Goal: Check status: Check status

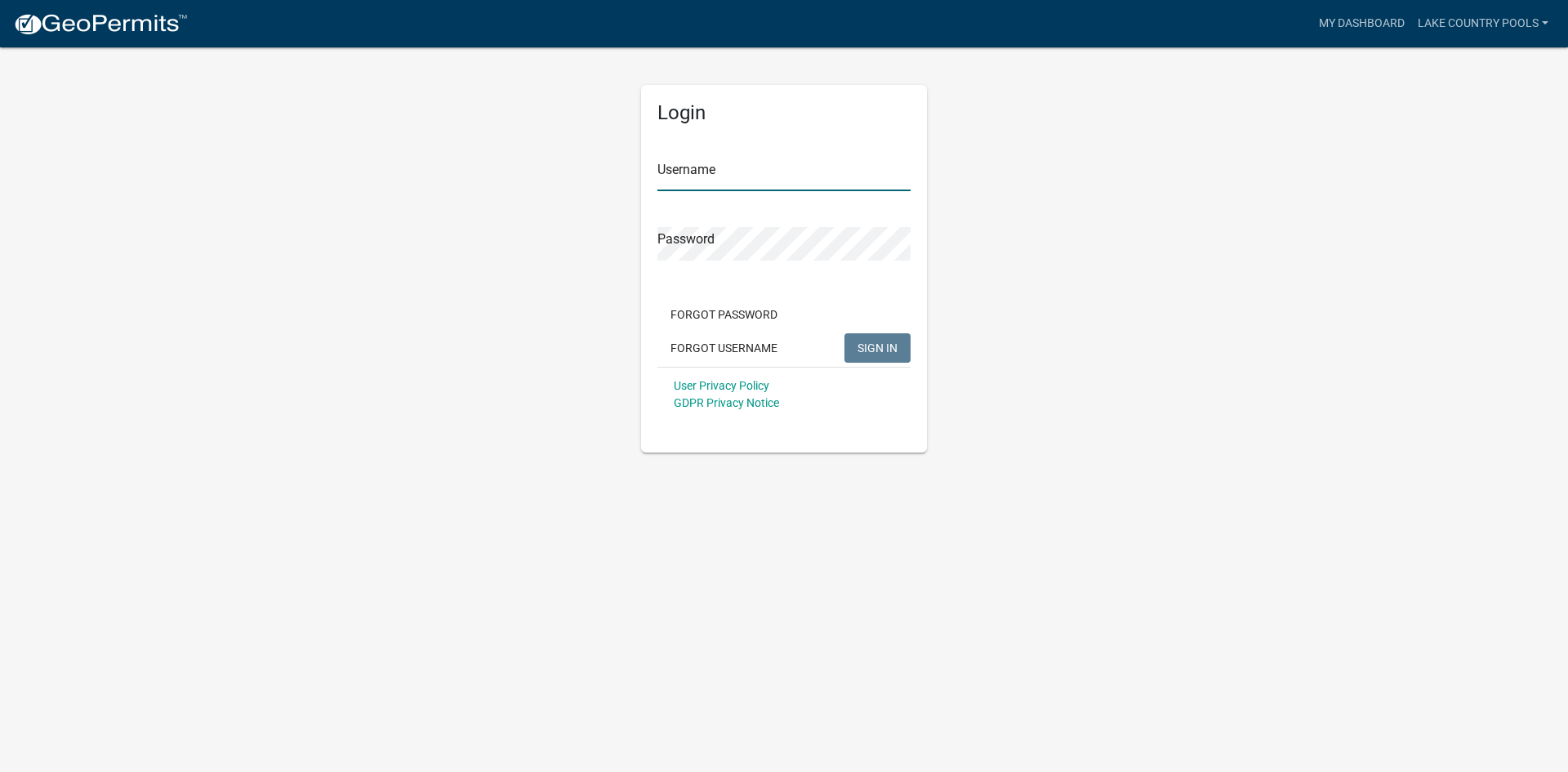
type input "Lake Country Pools"
click at [882, 343] on span "SIGN IN" at bounding box center [877, 347] width 40 height 13
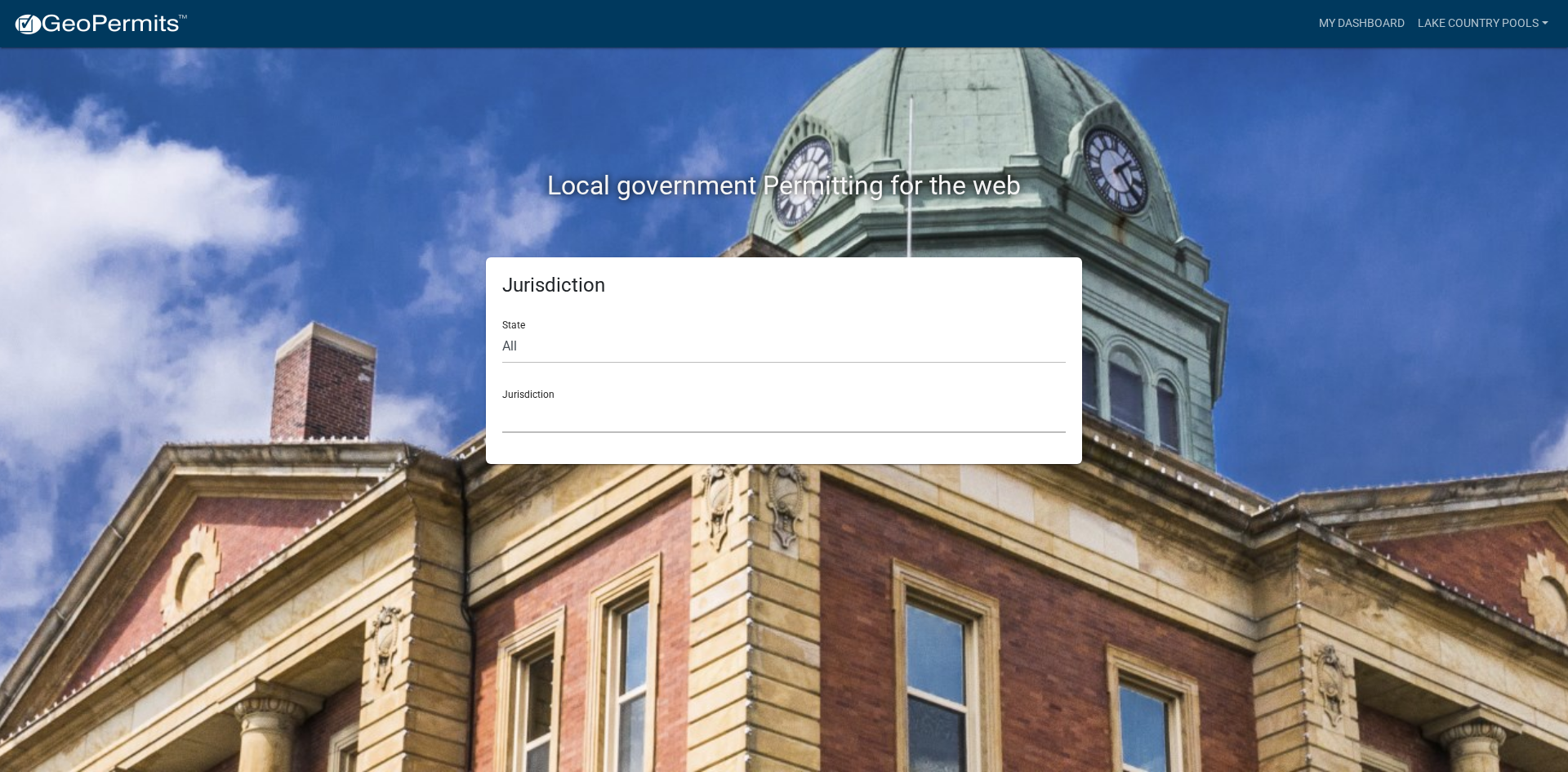
click at [627, 423] on select "[GEOGRAPHIC_DATA], [US_STATE] City of [GEOGRAPHIC_DATA], [US_STATE] [GEOGRAPHIC…" at bounding box center [784, 416] width 564 height 34
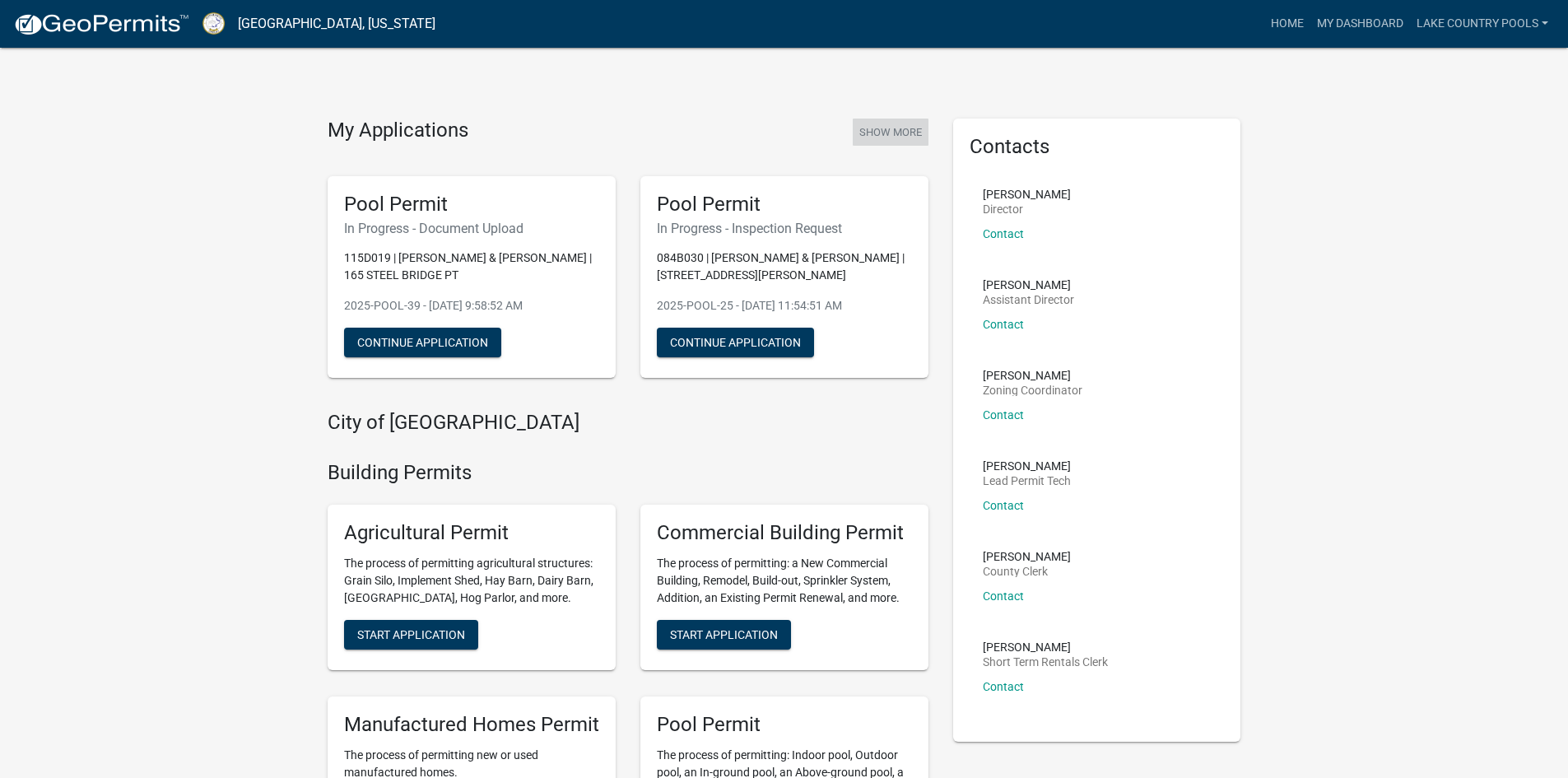
click at [903, 125] on button "Show More" at bounding box center [891, 132] width 76 height 27
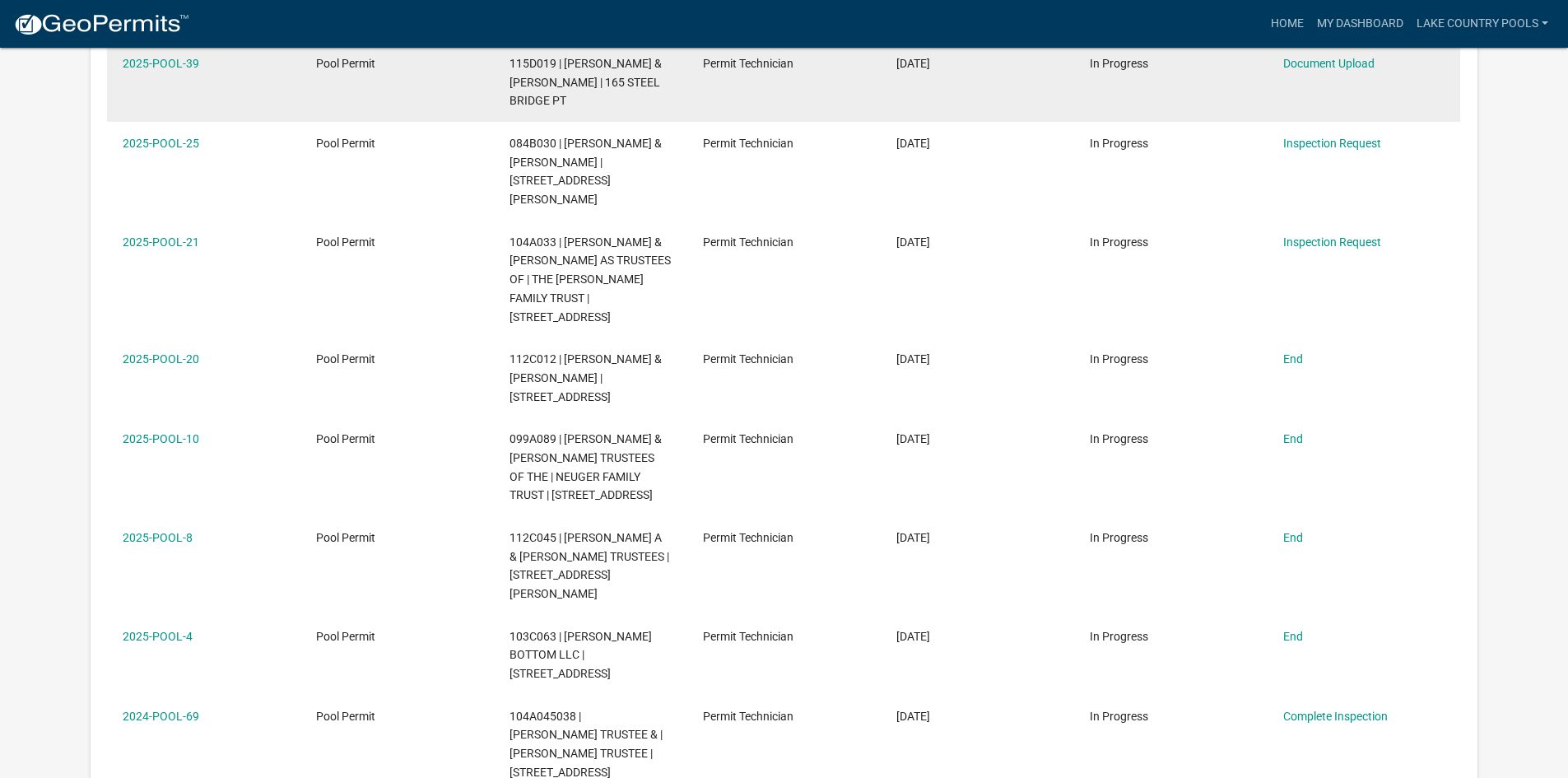
scroll to position [383, 0]
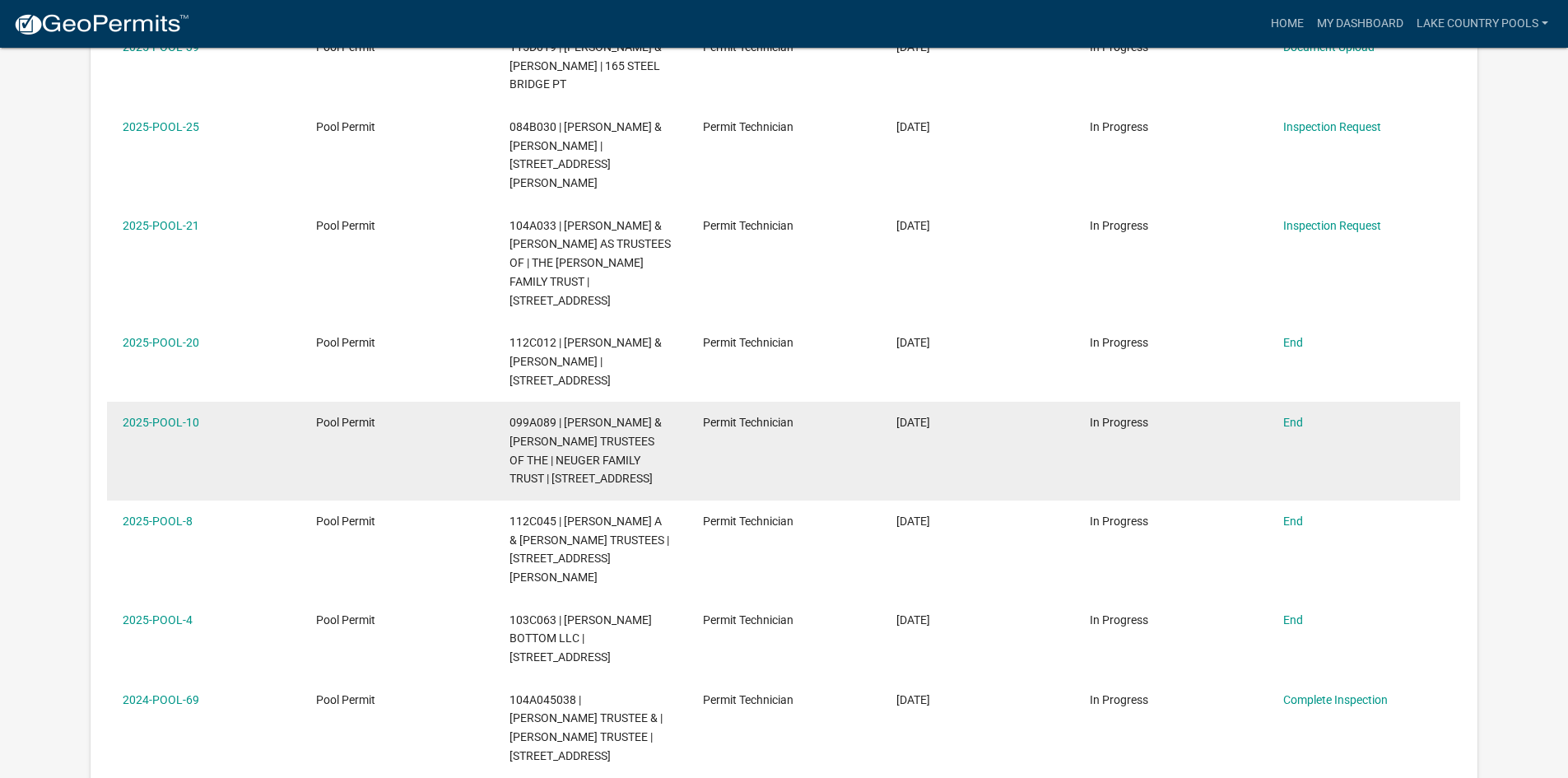
click at [1300, 401] on datatable-body-cell "End" at bounding box center [1363, 451] width 193 height 99
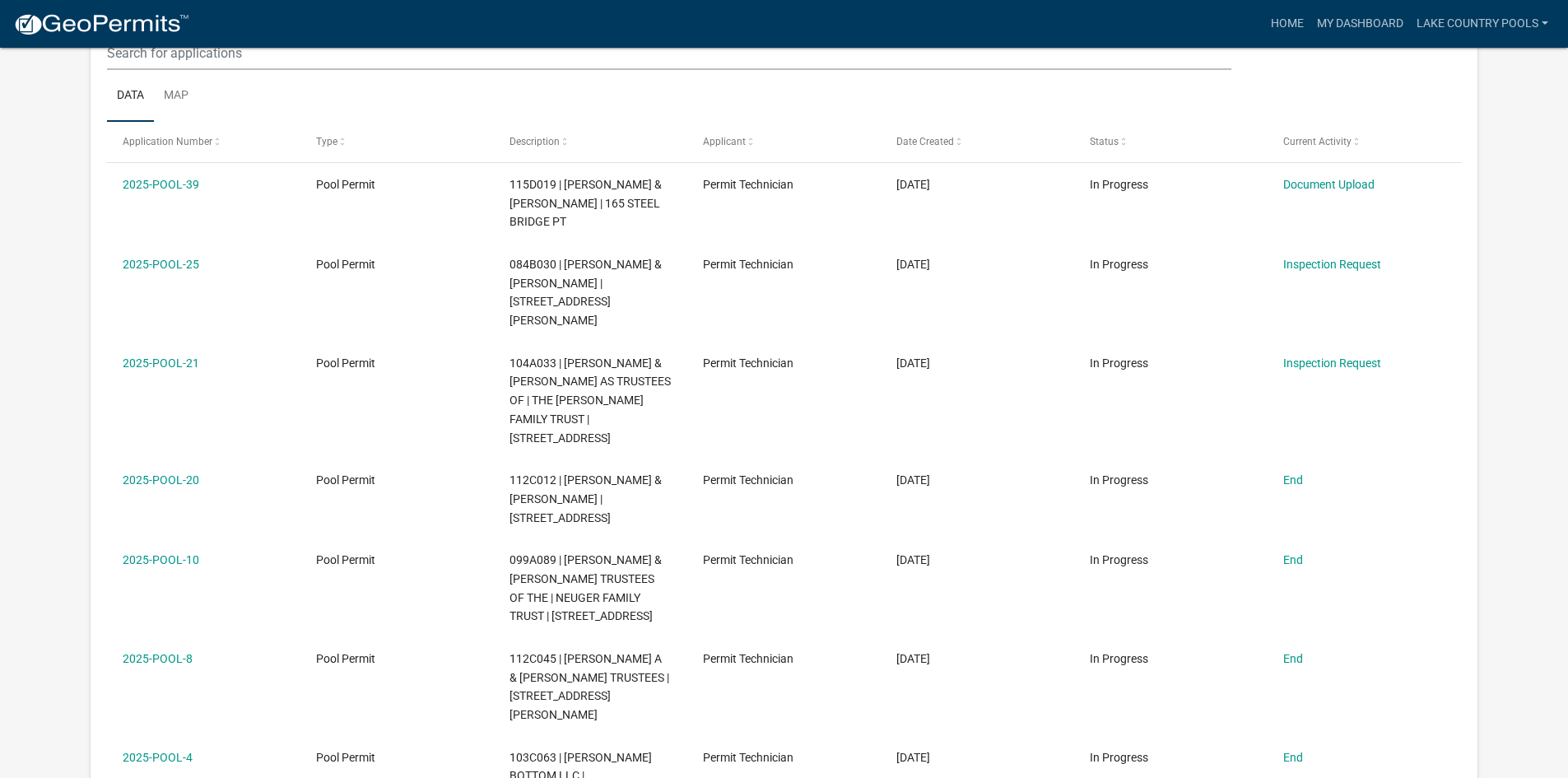
scroll to position [218, 0]
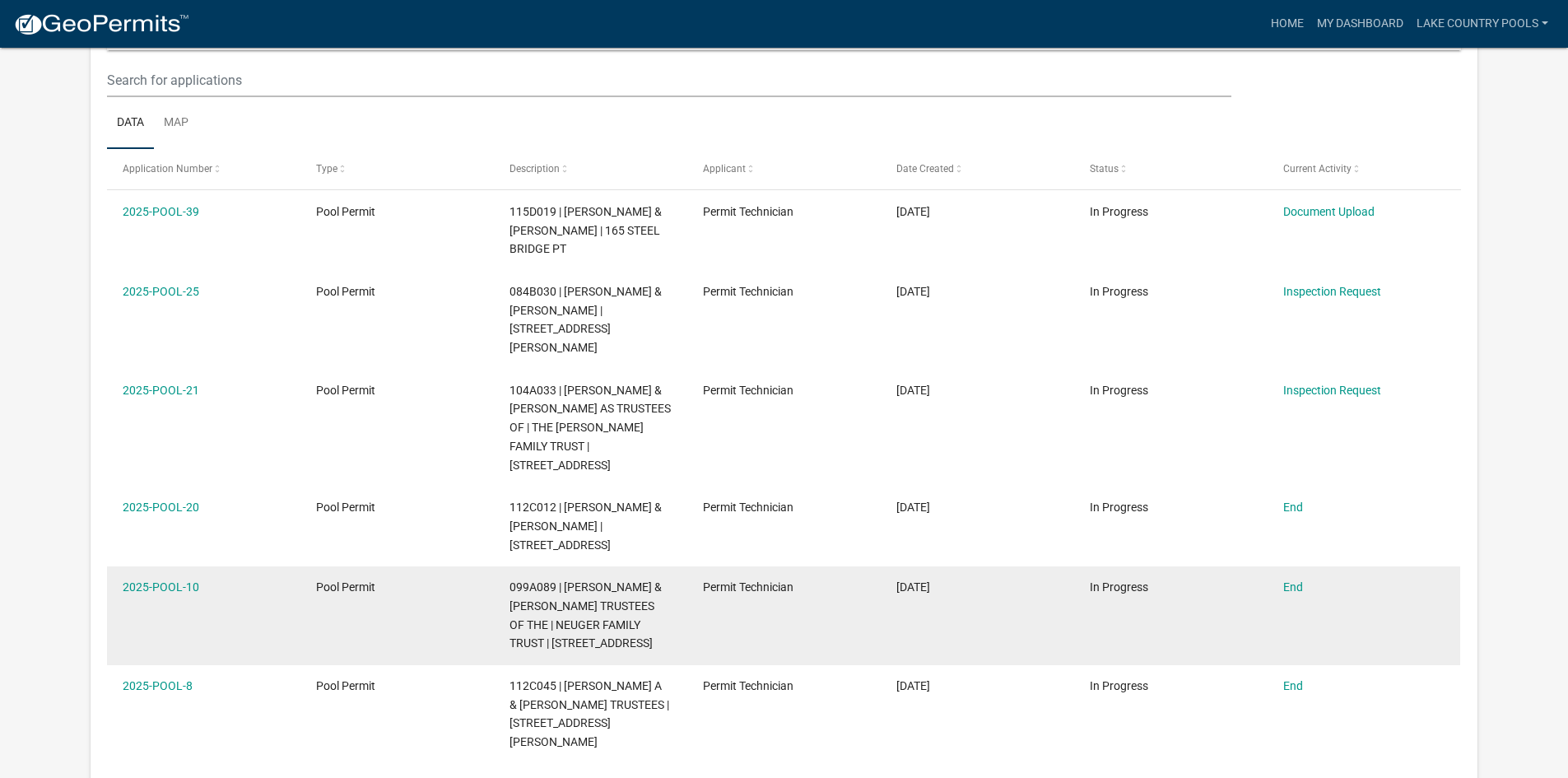
click at [1356, 578] on div "End" at bounding box center [1363, 587] width 161 height 19
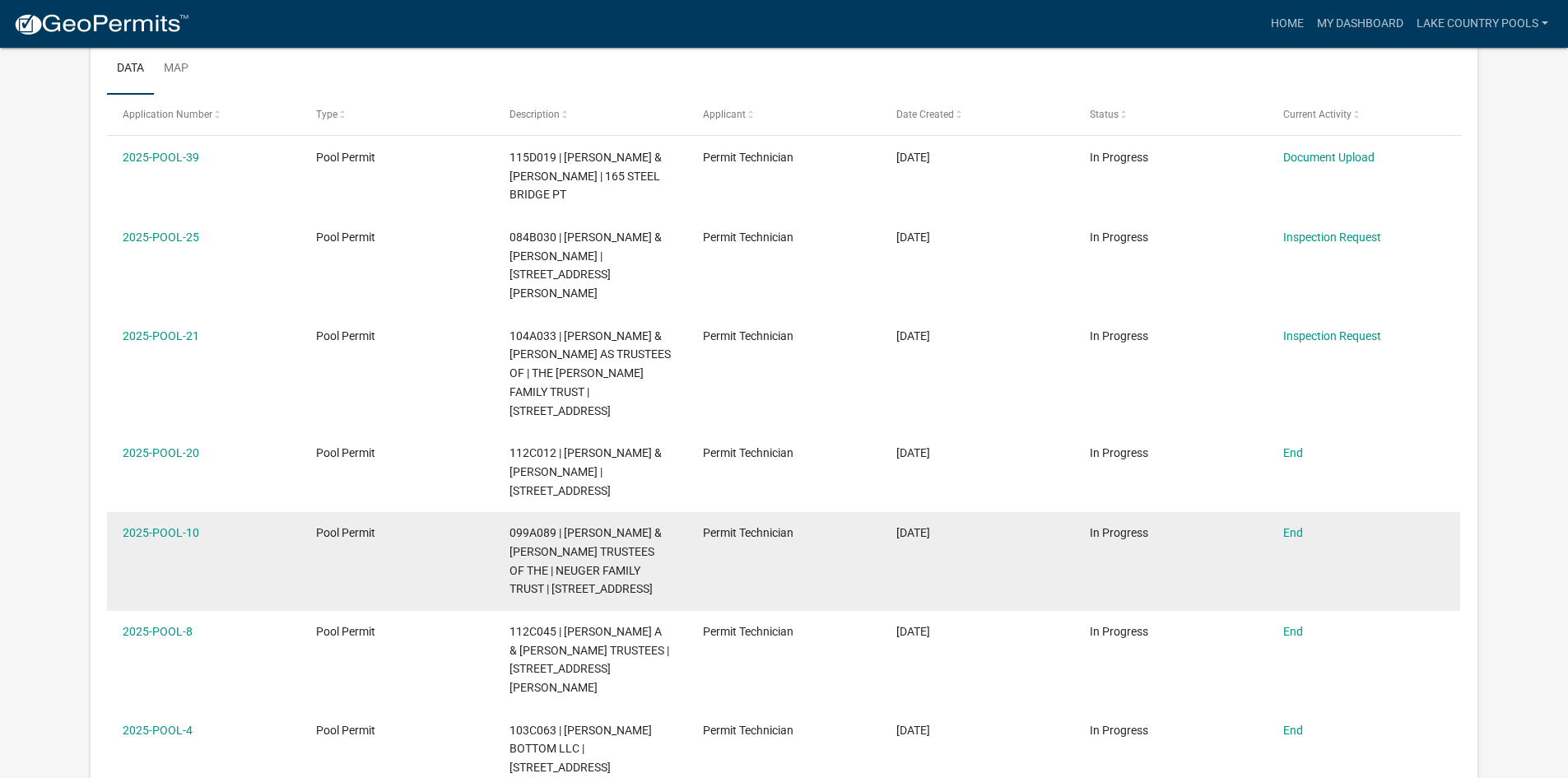
scroll to position [301, 0]
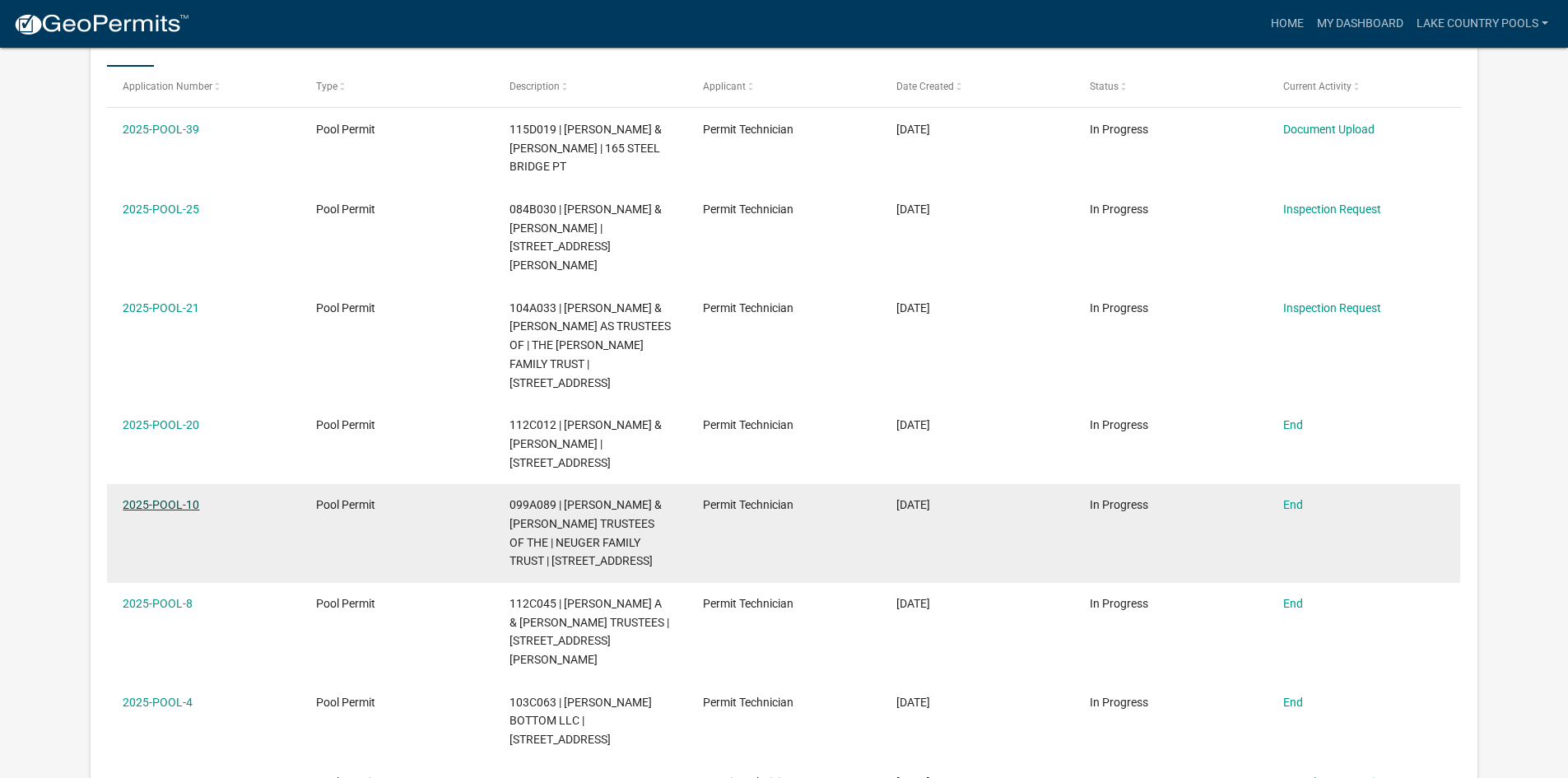
click at [176, 498] on link "2025-POOL-10" at bounding box center [161, 505] width 77 height 13
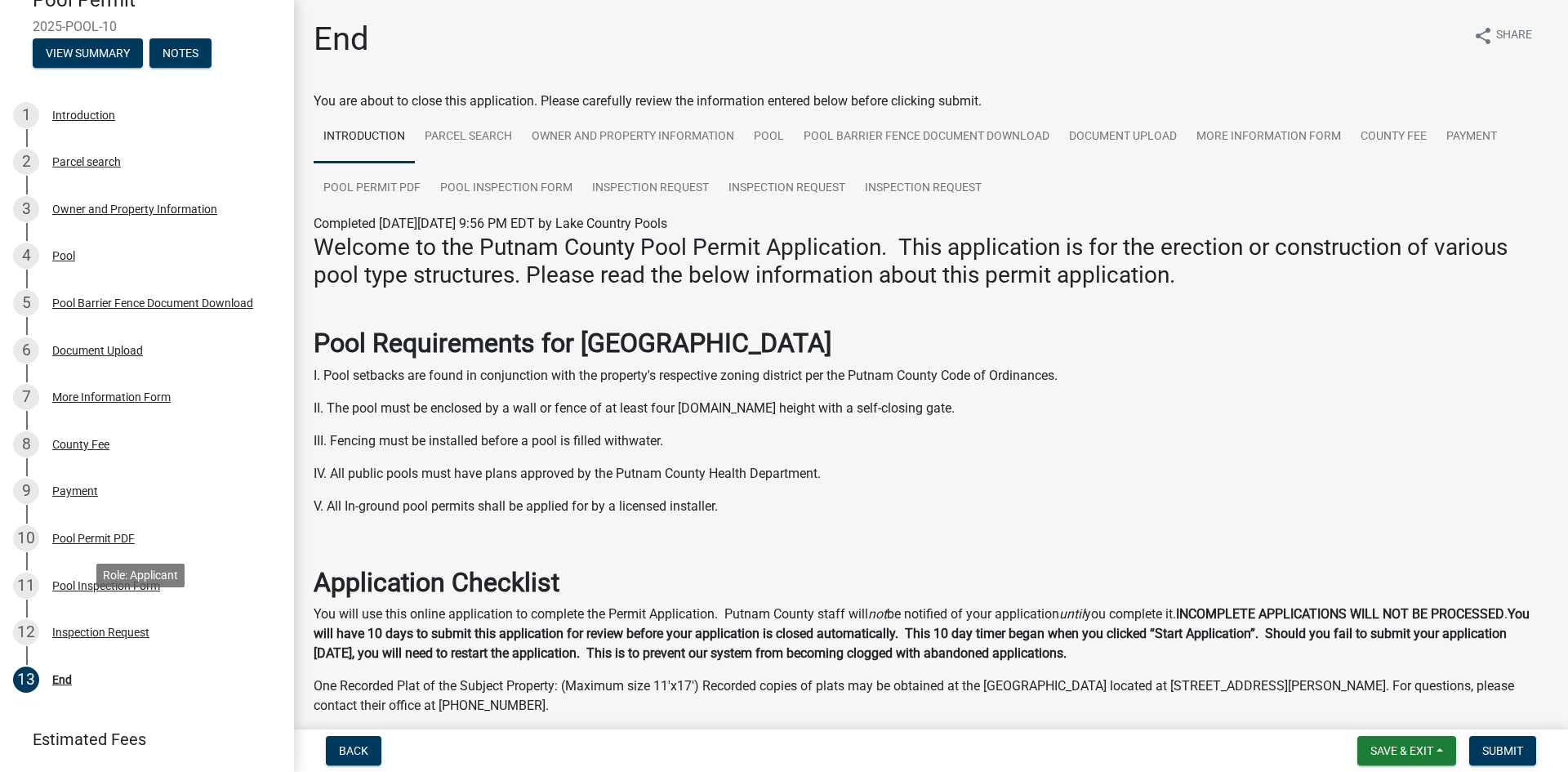
scroll to position [235, 0]
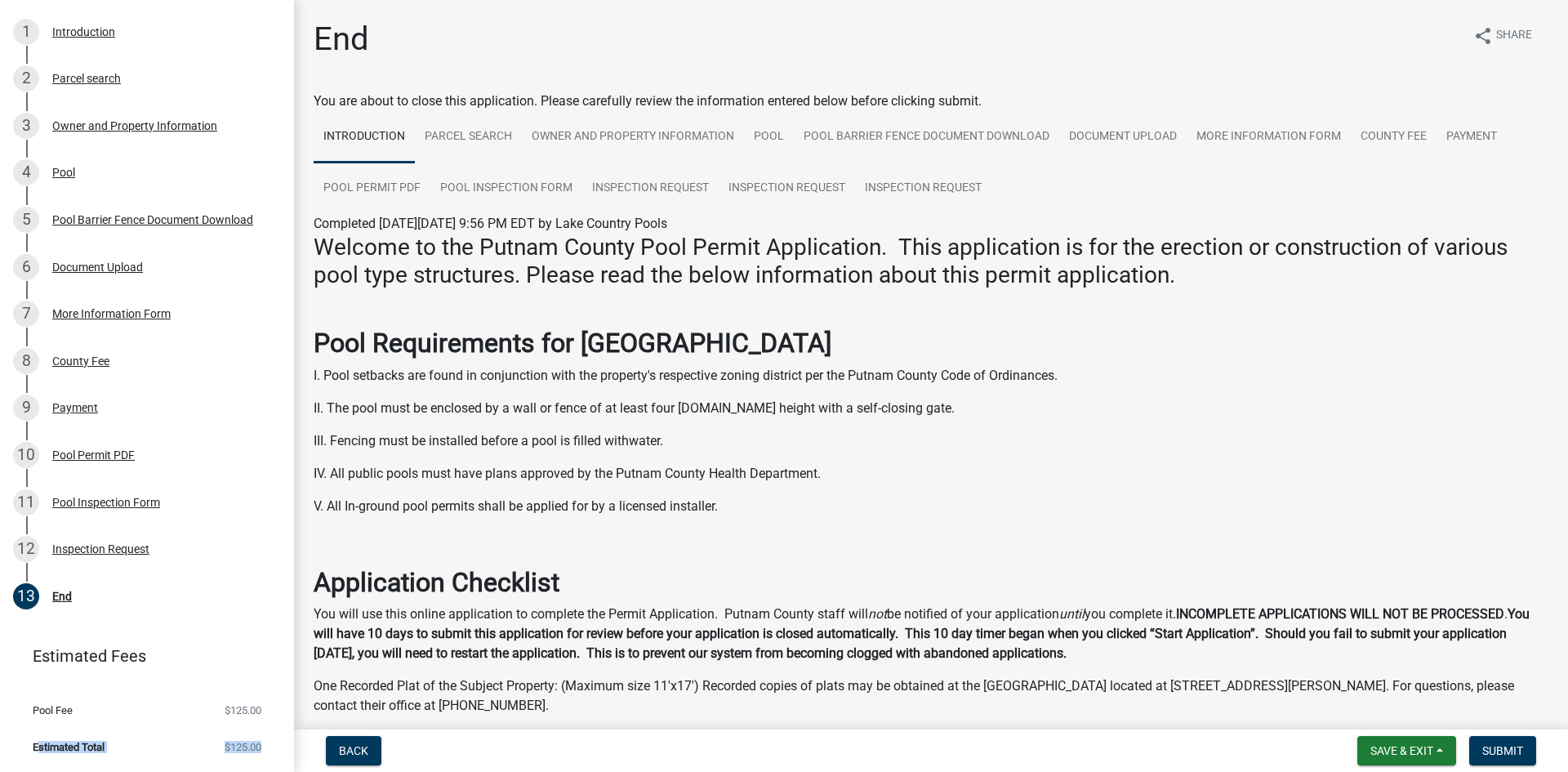
drag, startPoint x: 36, startPoint y: 752, endPoint x: 279, endPoint y: 738, distance: 243.4
click at [279, 738] on li "Estimated Total $125.00" at bounding box center [147, 747] width 294 height 37
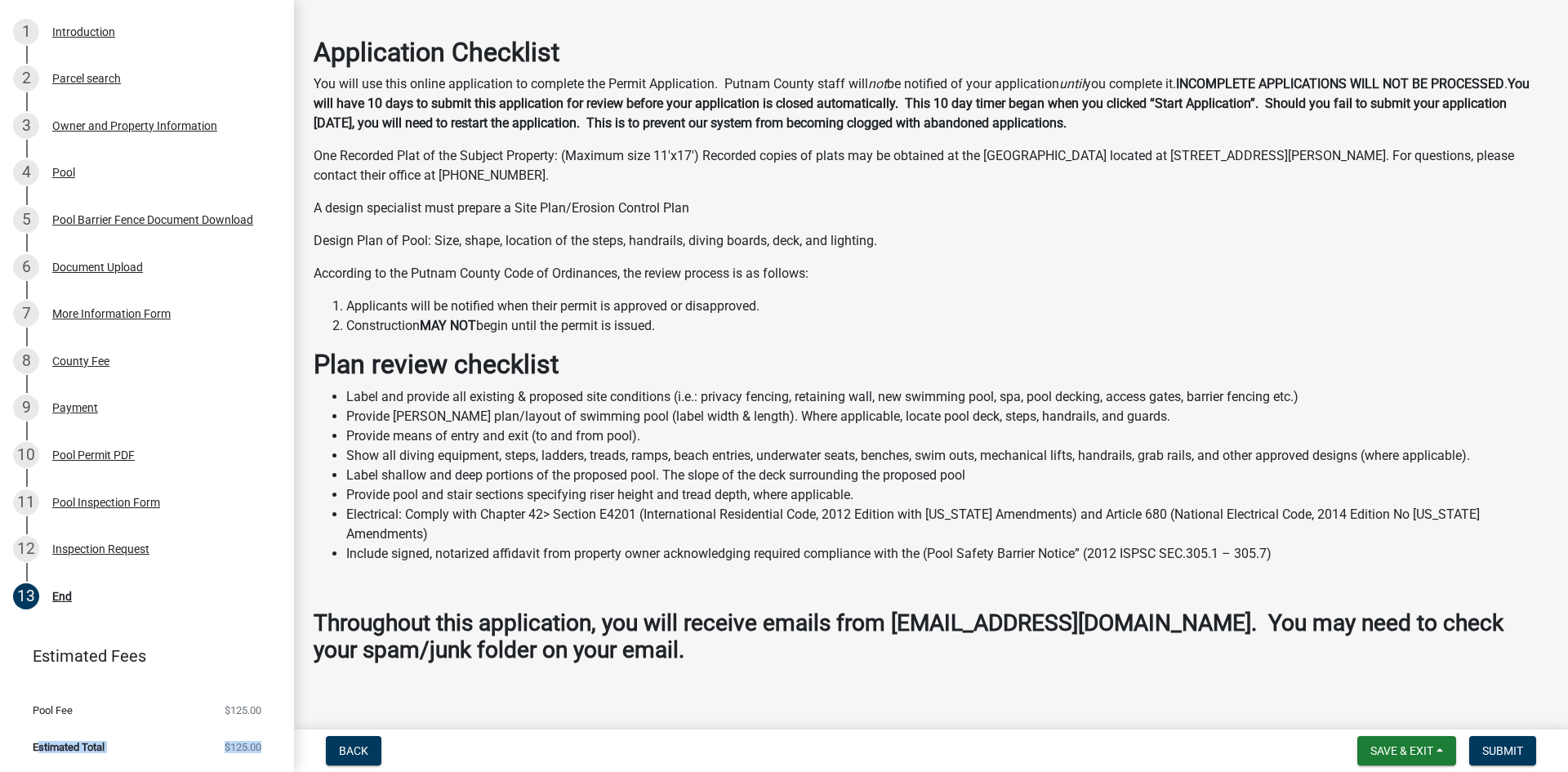
scroll to position [548, 0]
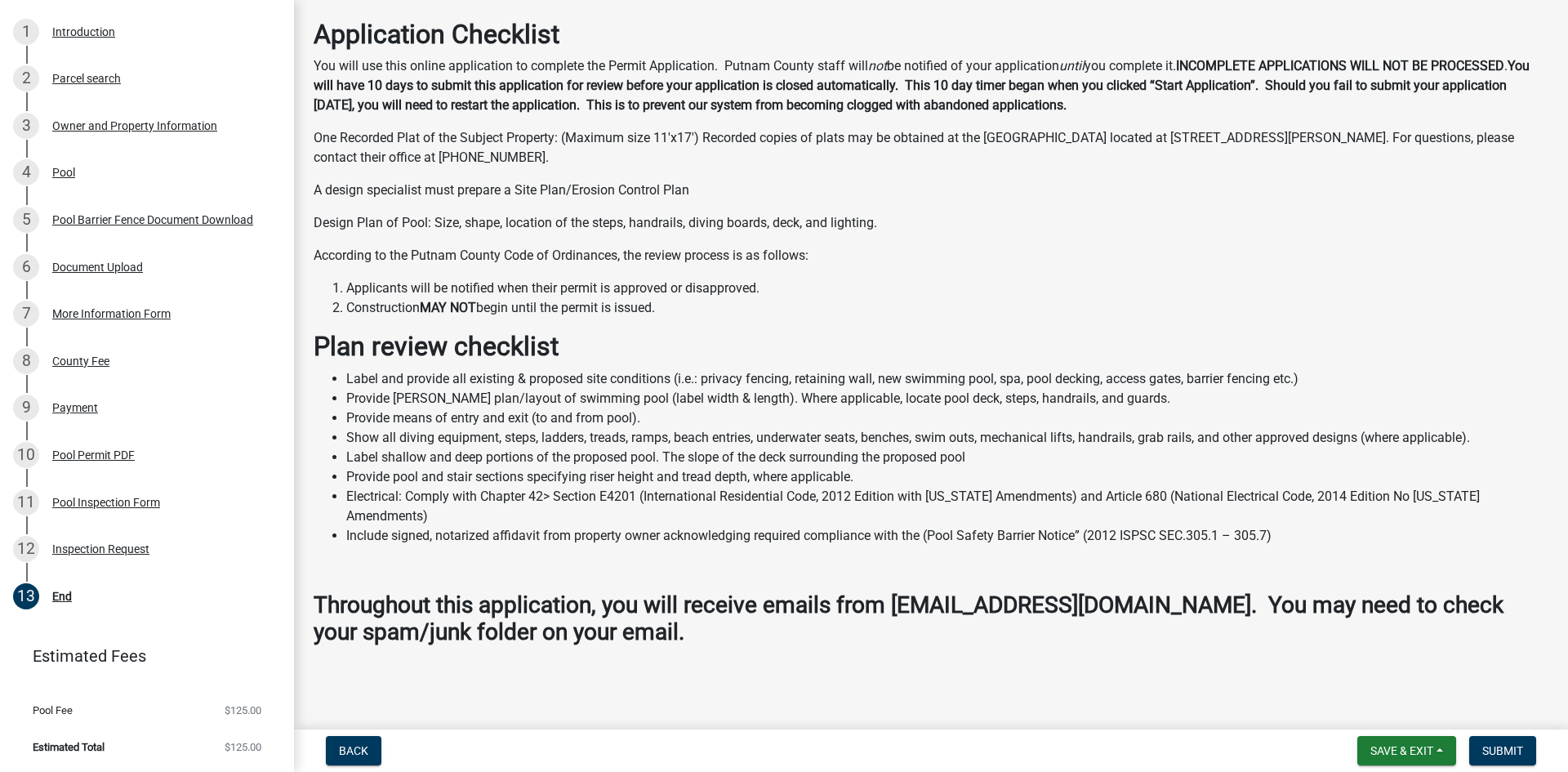
click at [542, 712] on main "End share Share You are about to close this application. Please carefully revie…" at bounding box center [931, 361] width 1274 height 723
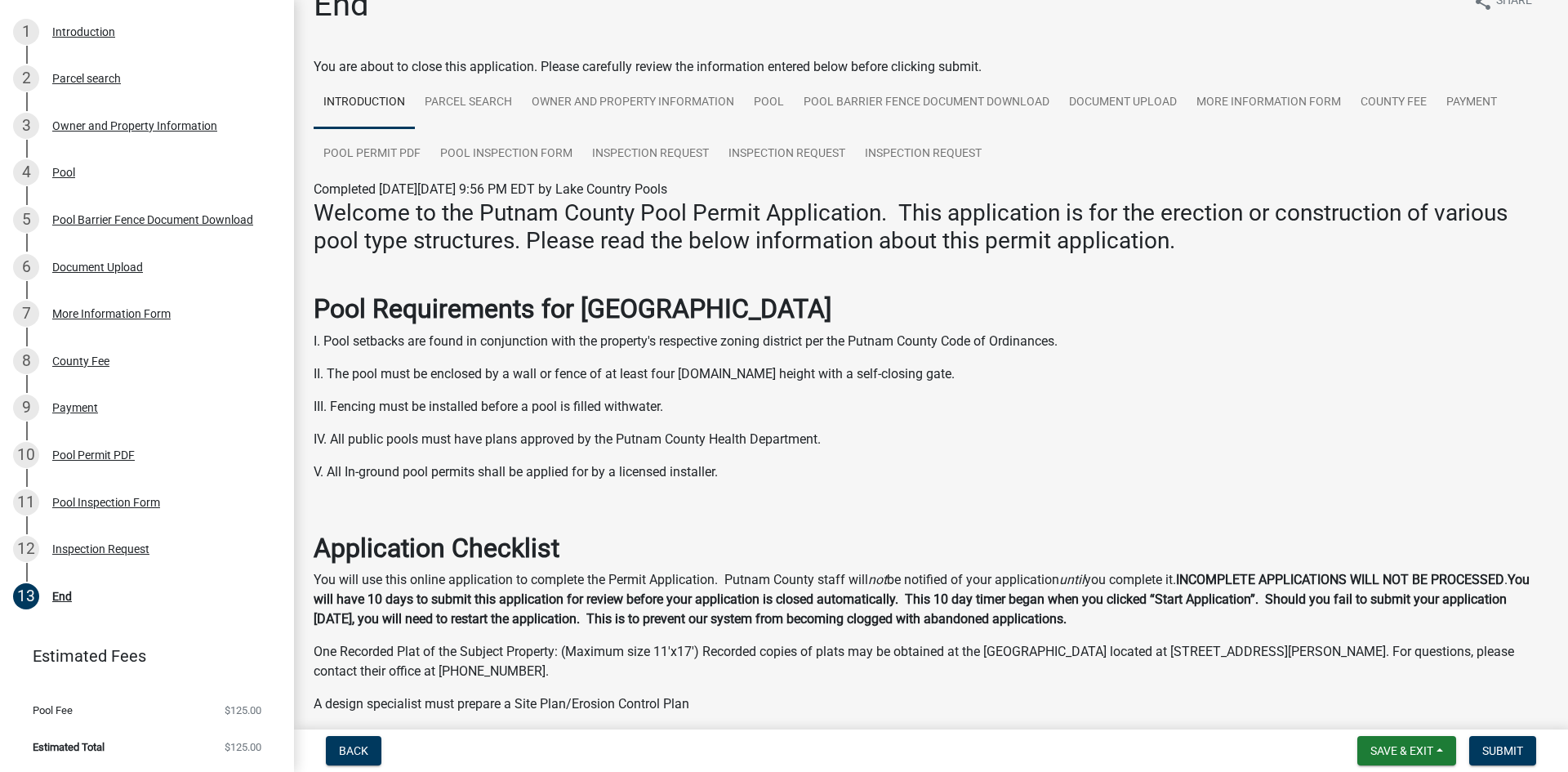
scroll to position [0, 0]
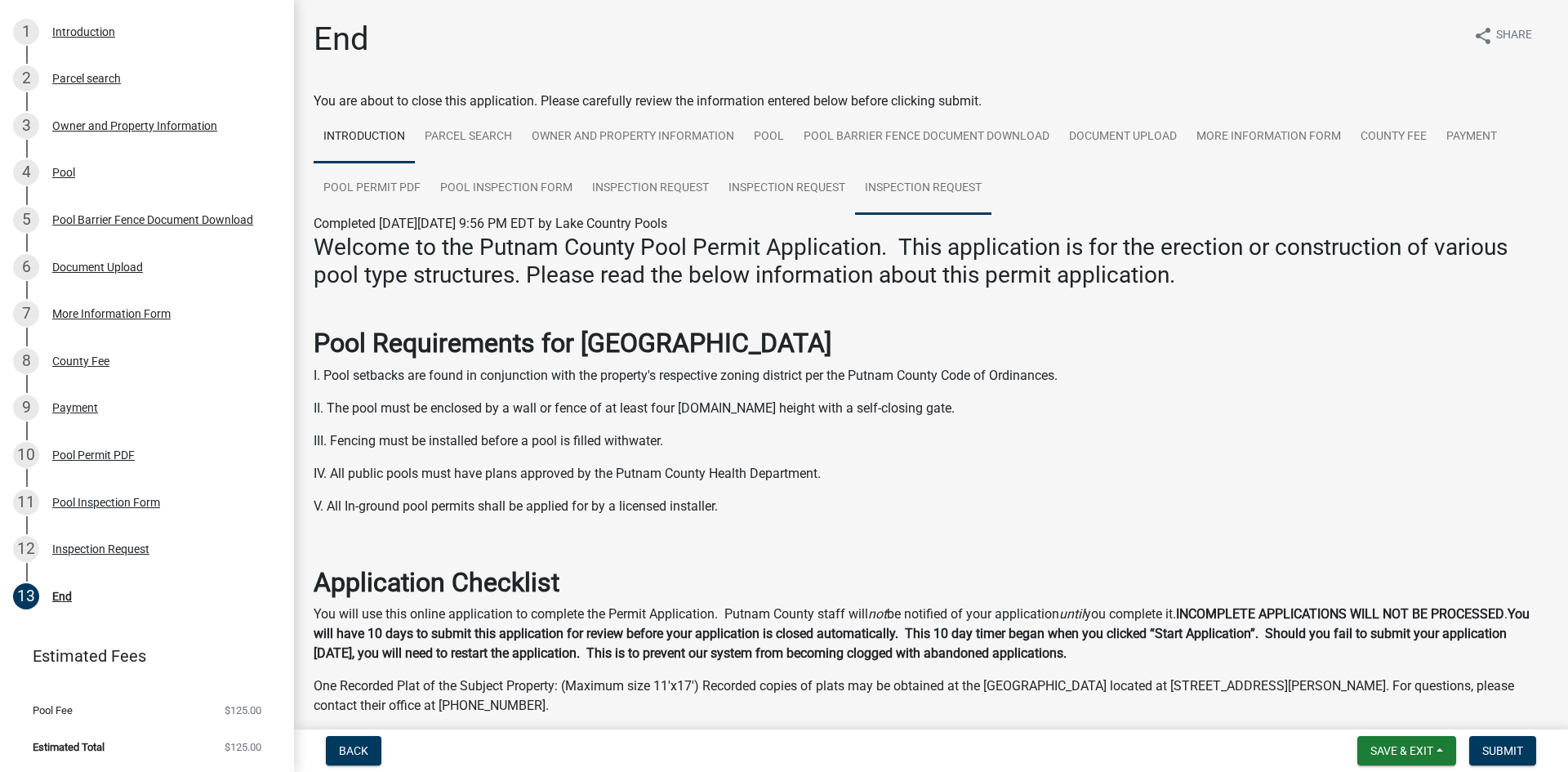
click at [932, 208] on link "Inspection Request" at bounding box center [923, 188] width 136 height 52
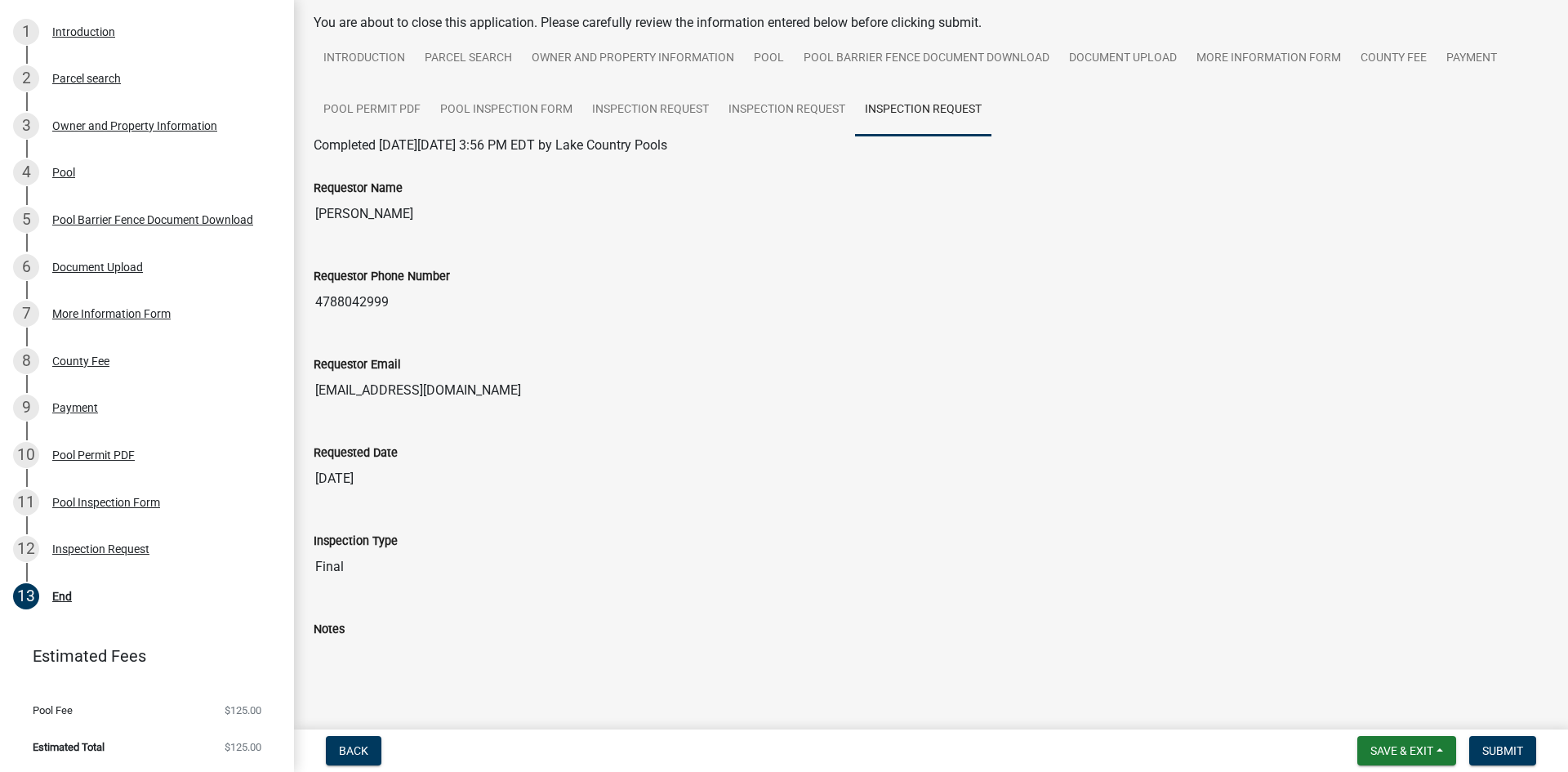
scroll to position [78, 0]
drag, startPoint x: 259, startPoint y: 457, endPoint x: 241, endPoint y: 457, distance: 18.0
click at [241, 457] on div "Pool Permit 2025-POOL-10 View Summary Notes 1 Introduction 2 Parcel search 3 Ow…" at bounding box center [784, 386] width 1568 height 772
click at [937, 611] on div "Notes" at bounding box center [931, 674] width 1235 height 153
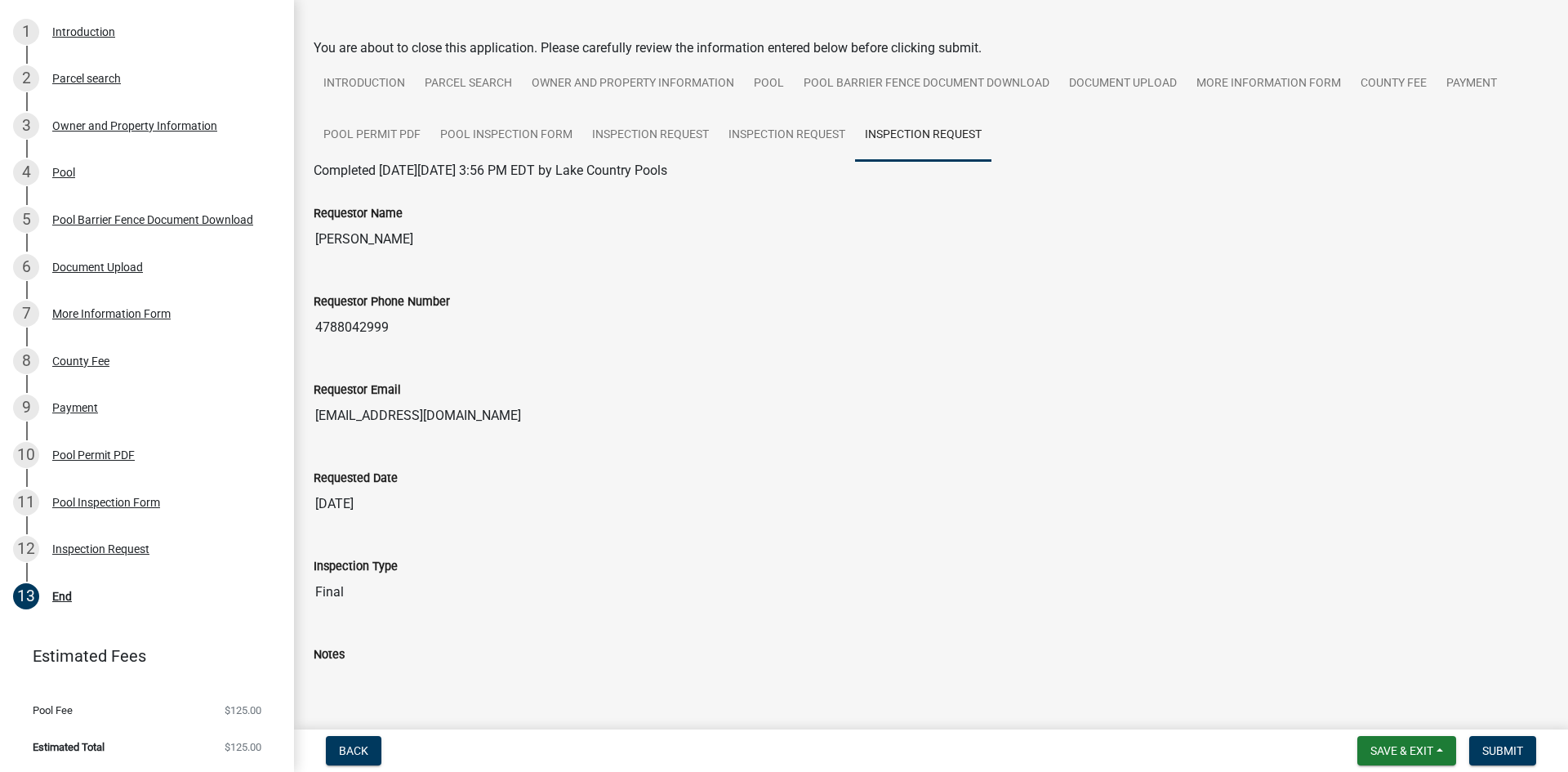
scroll to position [82, 0]
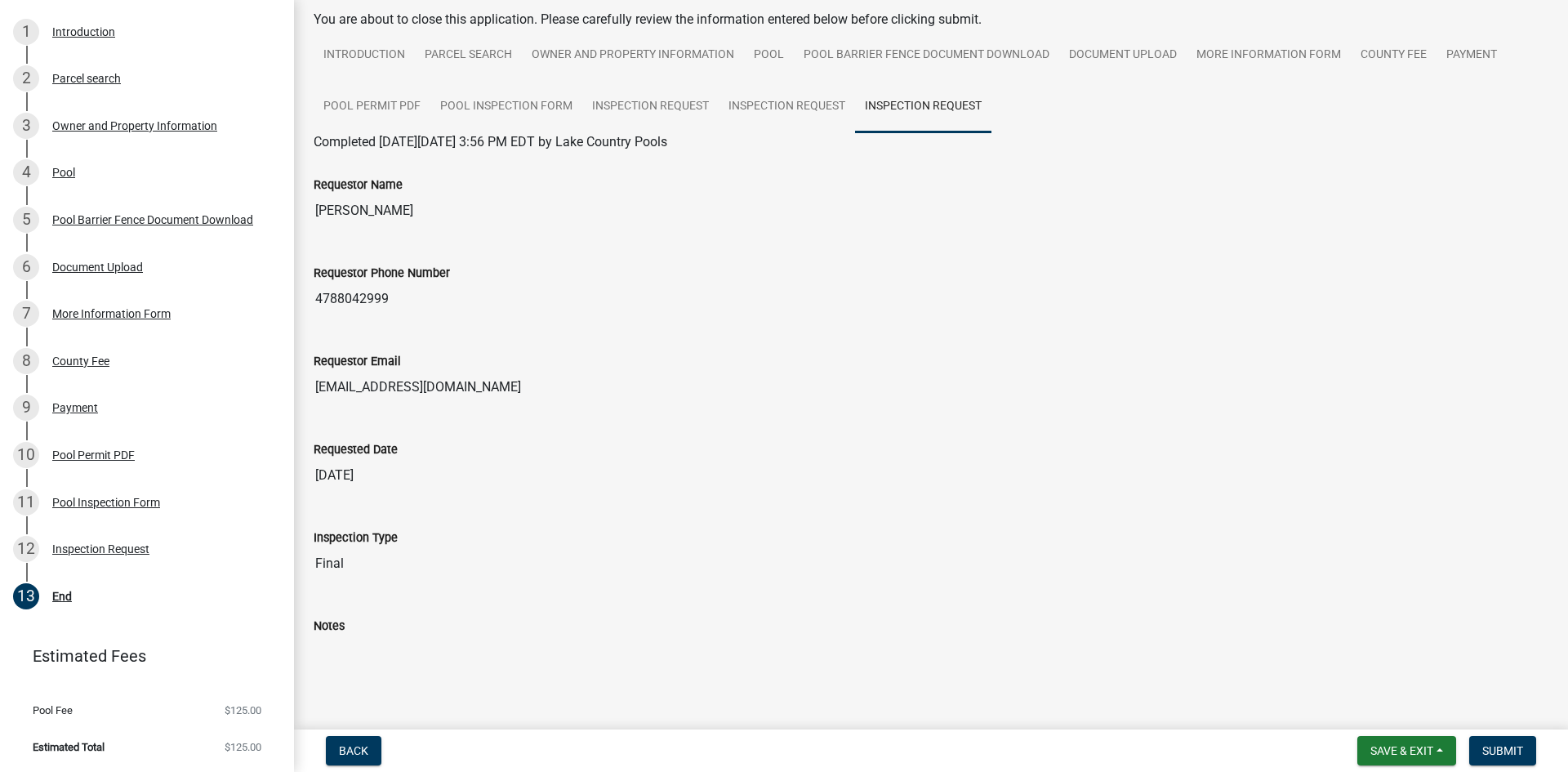
click at [802, 334] on div "Requestor Email [EMAIL_ADDRESS][DOMAIN_NAME]" at bounding box center [931, 366] width 1235 height 75
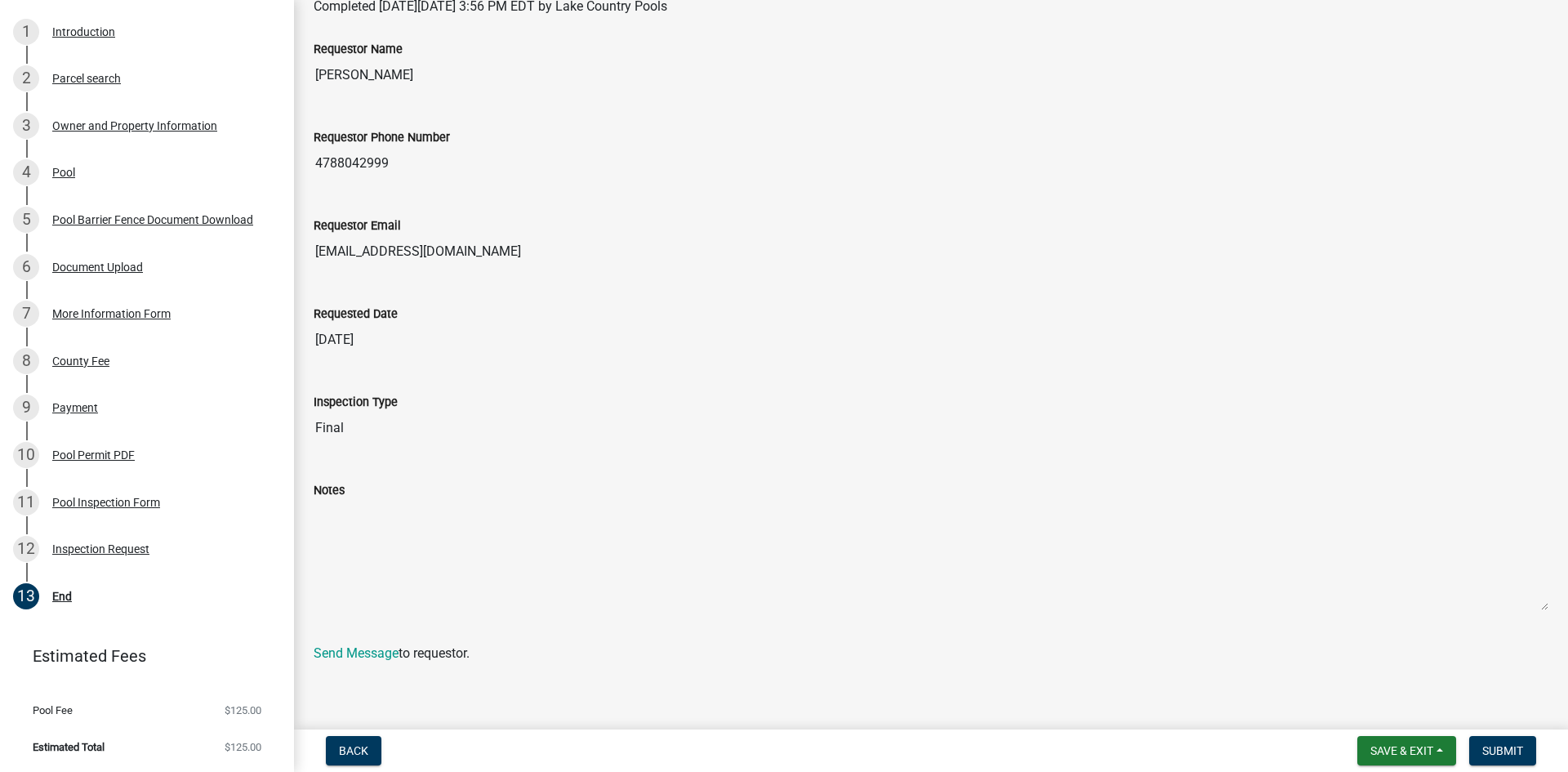
scroll to position [241, 0]
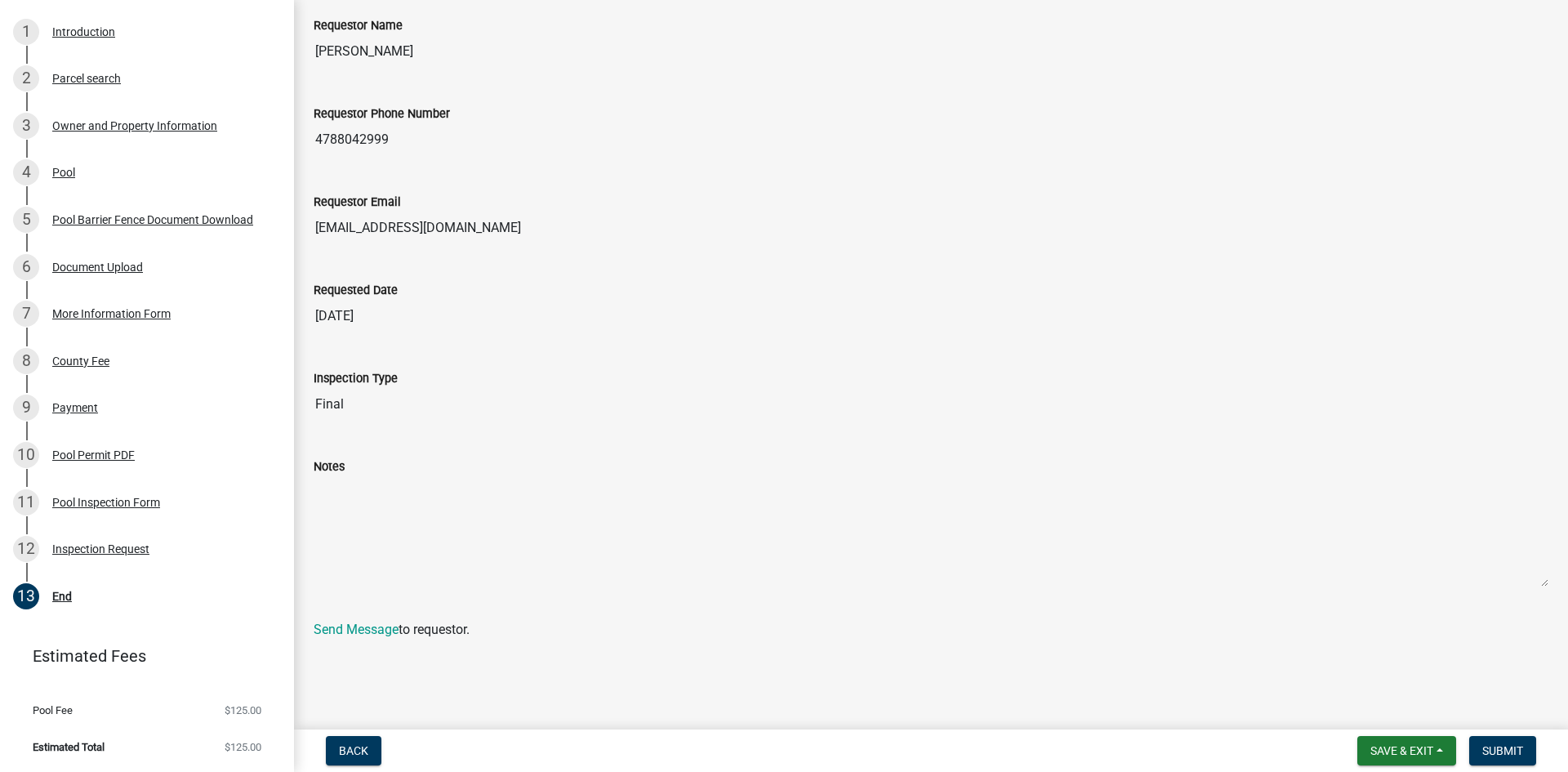
drag, startPoint x: 531, startPoint y: 234, endPoint x: 375, endPoint y: 266, distance: 159.2
click at [308, 243] on div "Requestor Email [EMAIL_ADDRESS][DOMAIN_NAME]" at bounding box center [931, 213] width 1259 height 89
click at [578, 345] on div "Requested Date [DATE]" at bounding box center [931, 302] width 1259 height 89
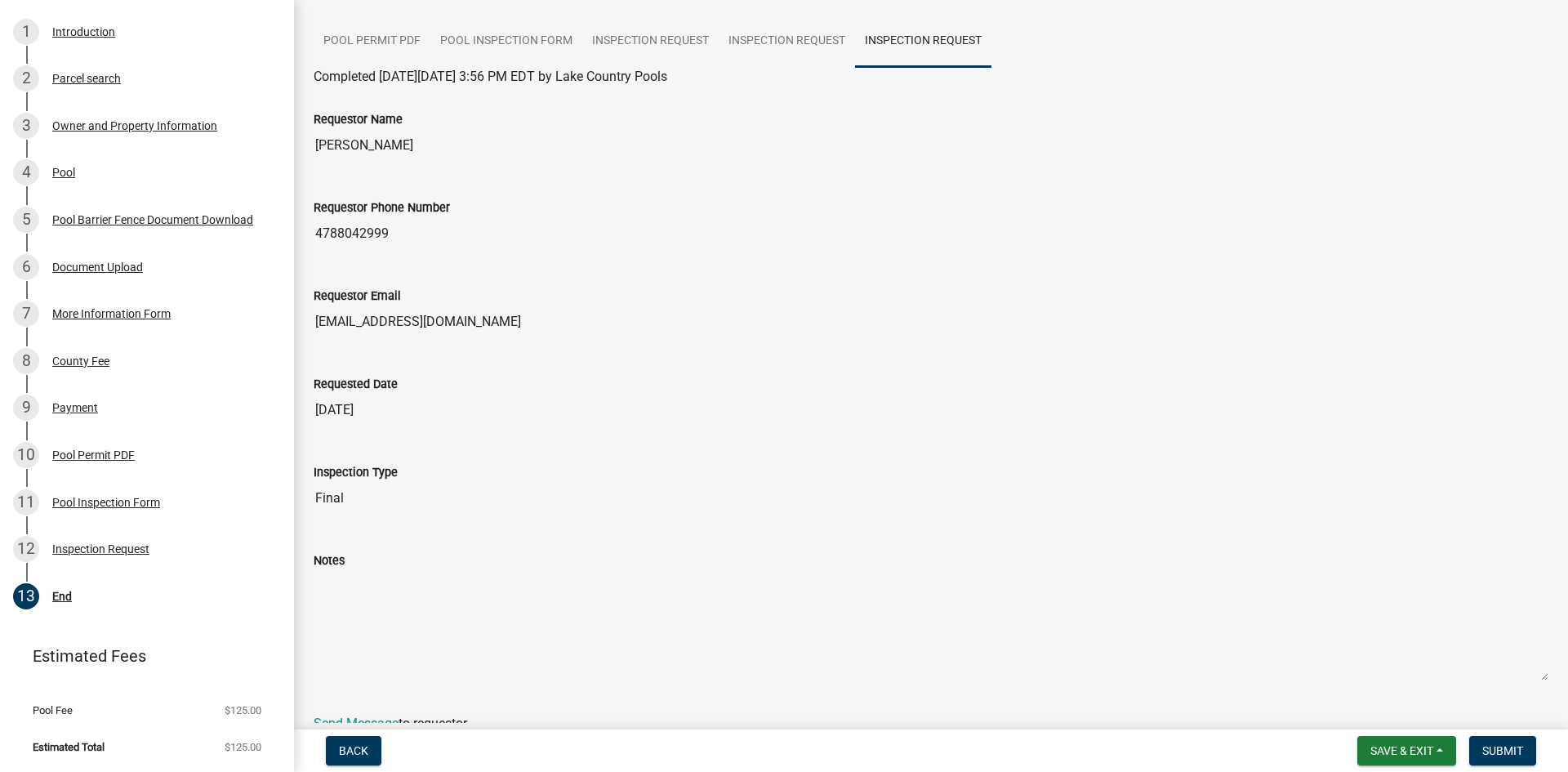
scroll to position [0, 0]
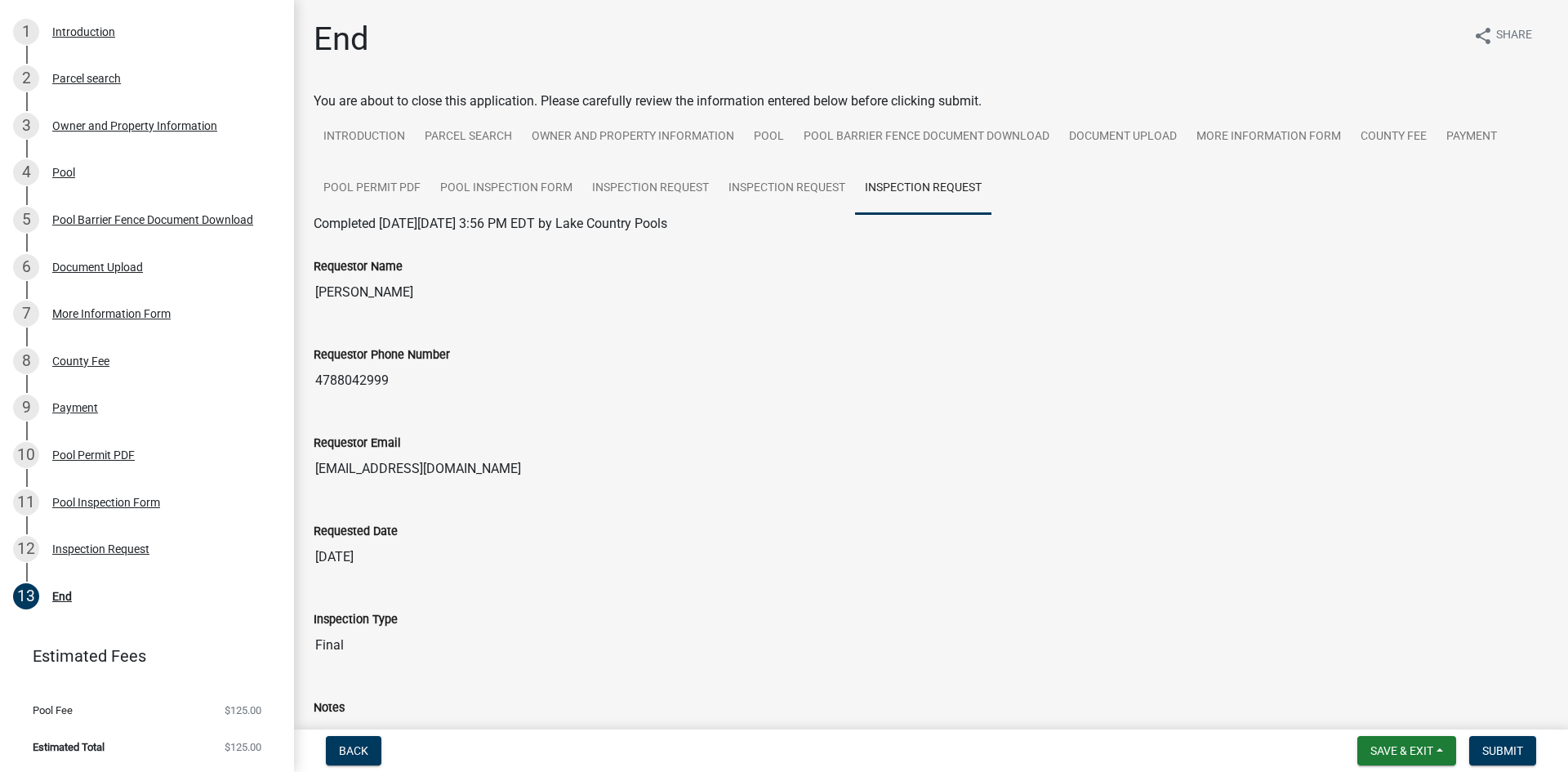
click at [1158, 318] on div "Requestor Name [PERSON_NAME]" at bounding box center [931, 278] width 1259 height 89
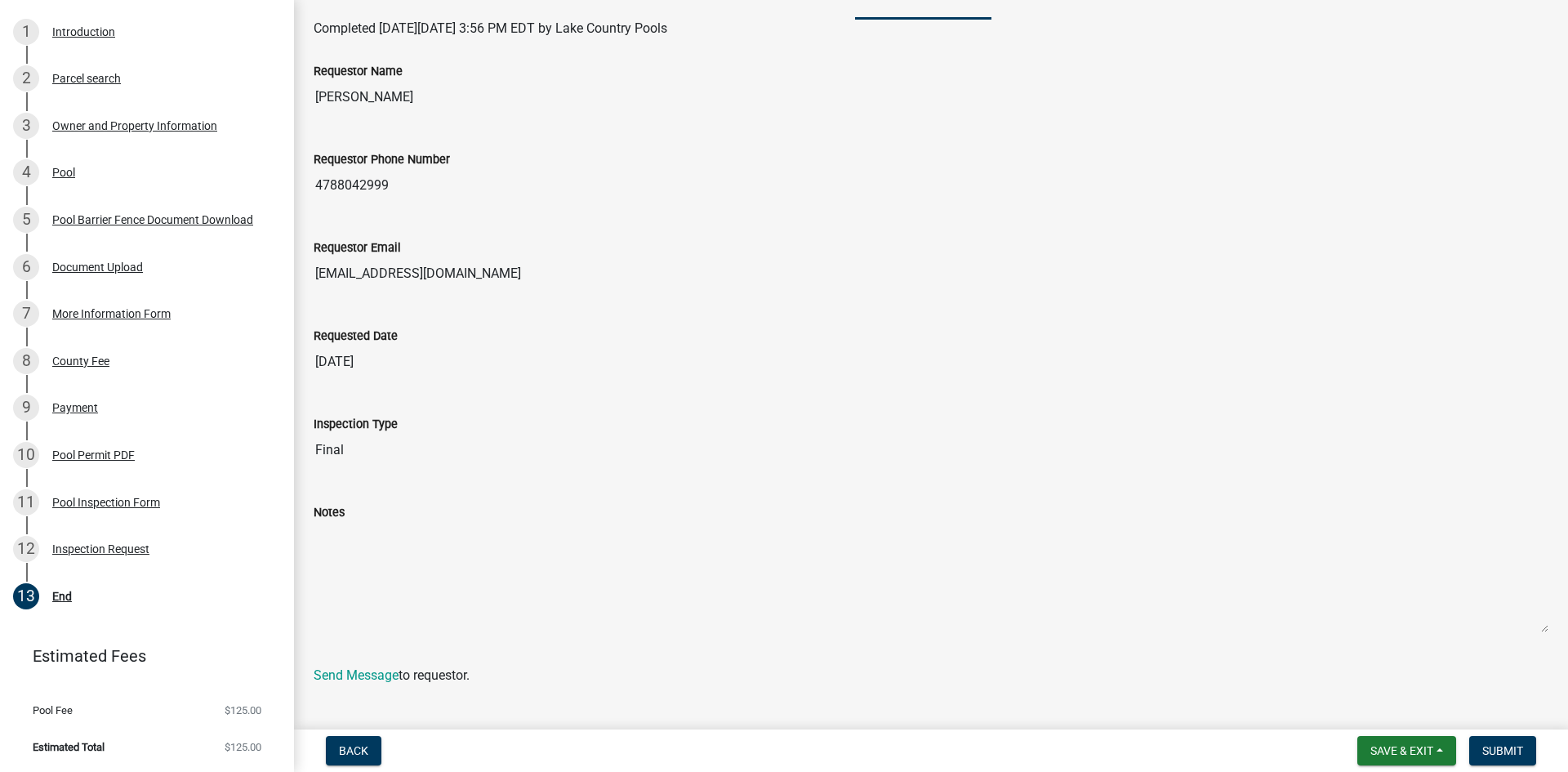
scroll to position [241, 0]
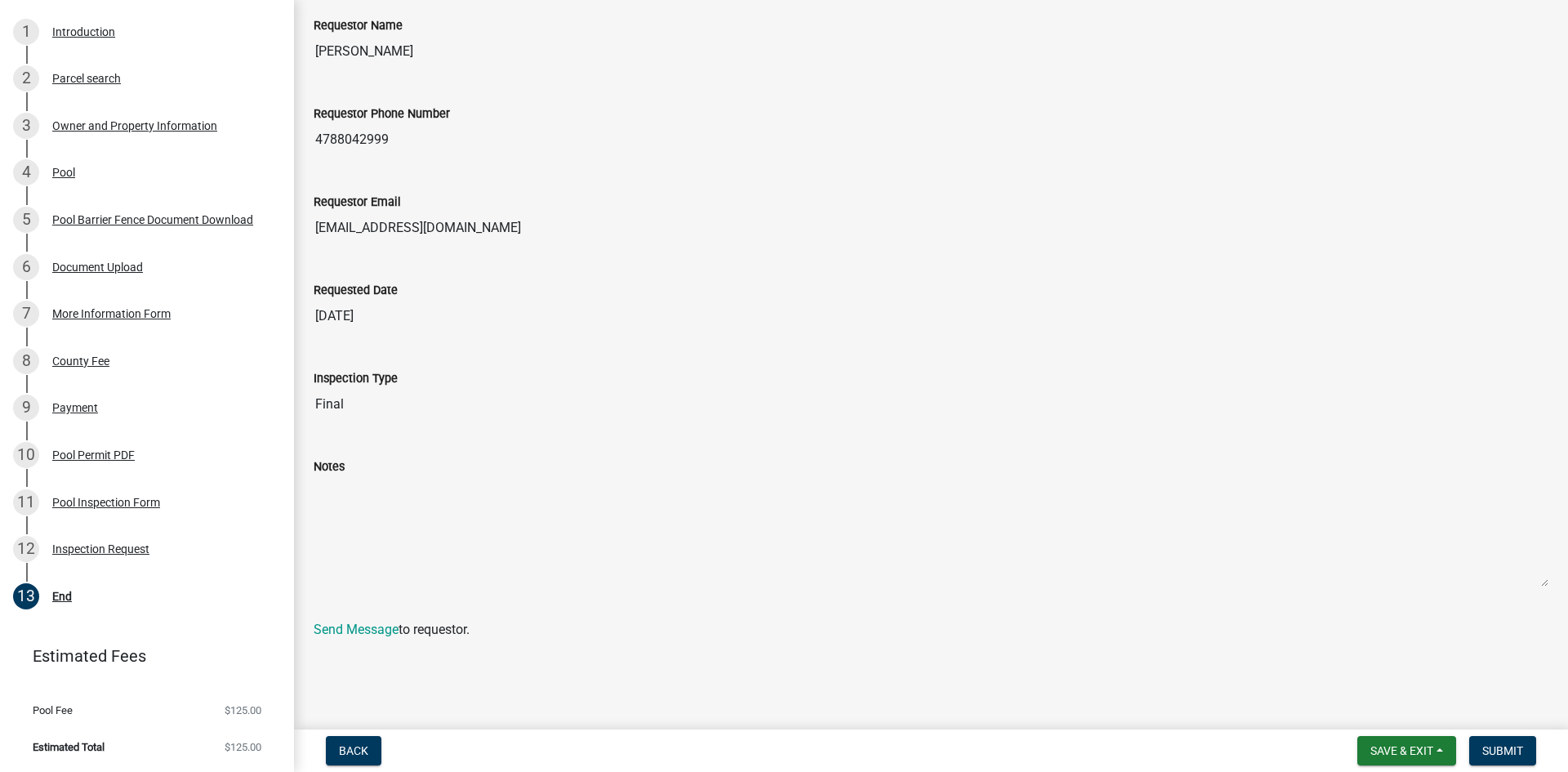
click at [1023, 604] on div "Completed [DATE][DATE] 3:56 PM EDT by Lake Country Pools Requestor Name [PERSON…" at bounding box center [931, 306] width 1235 height 666
drag, startPoint x: 251, startPoint y: 752, endPoint x: 171, endPoint y: 733, distance: 82.2
click at [171, 733] on li "Estimated Total $125.00" at bounding box center [147, 747] width 294 height 37
click at [900, 608] on div "Completed [DATE][DATE] 3:56 PM EDT by Lake Country Pools Requestor Name [PERSON…" at bounding box center [931, 306] width 1235 height 666
click at [1398, 747] on span "Save & Exit" at bounding box center [1402, 751] width 63 height 13
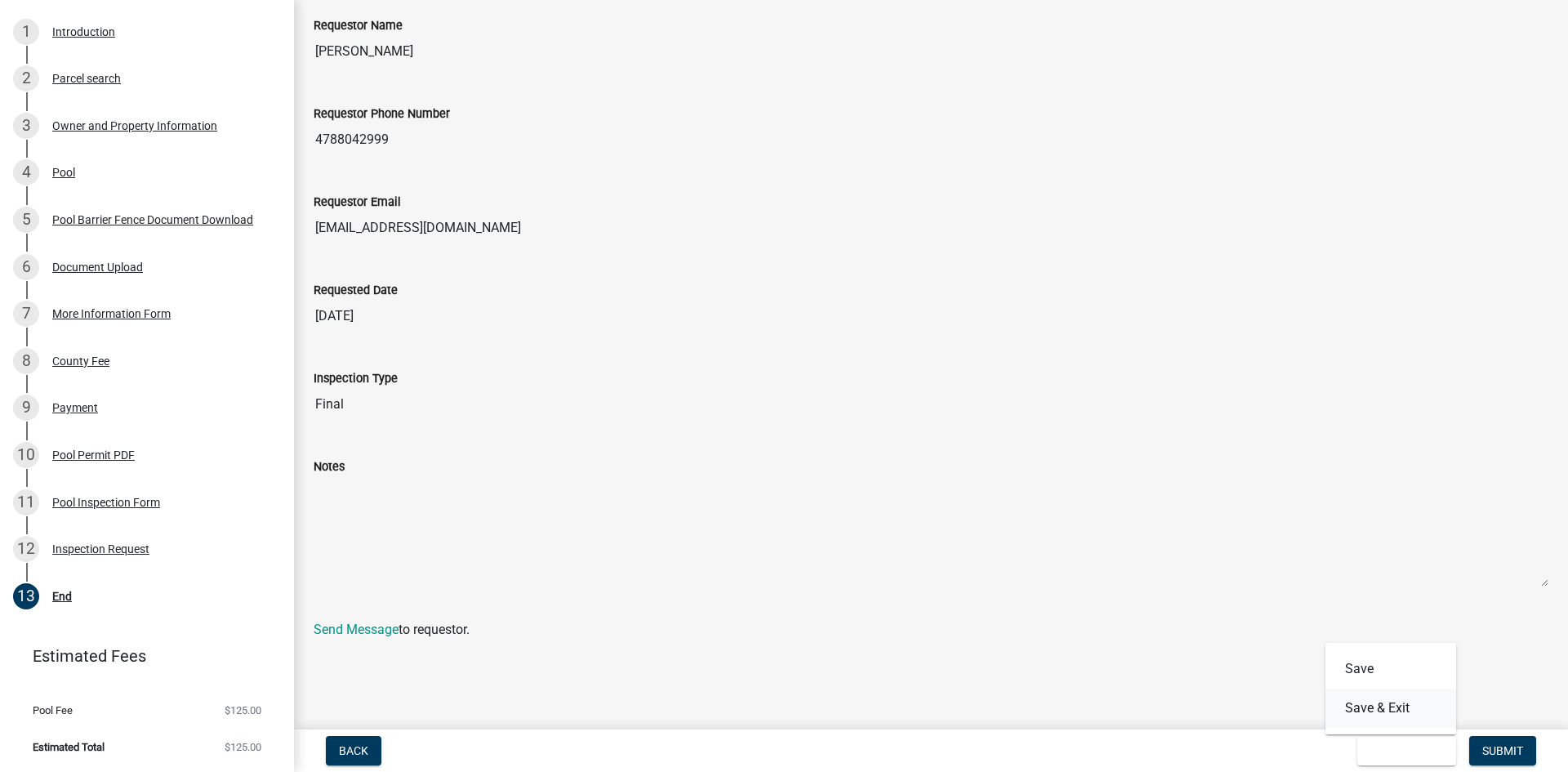
click at [1363, 703] on button "Save & Exit" at bounding box center [1390, 708] width 130 height 39
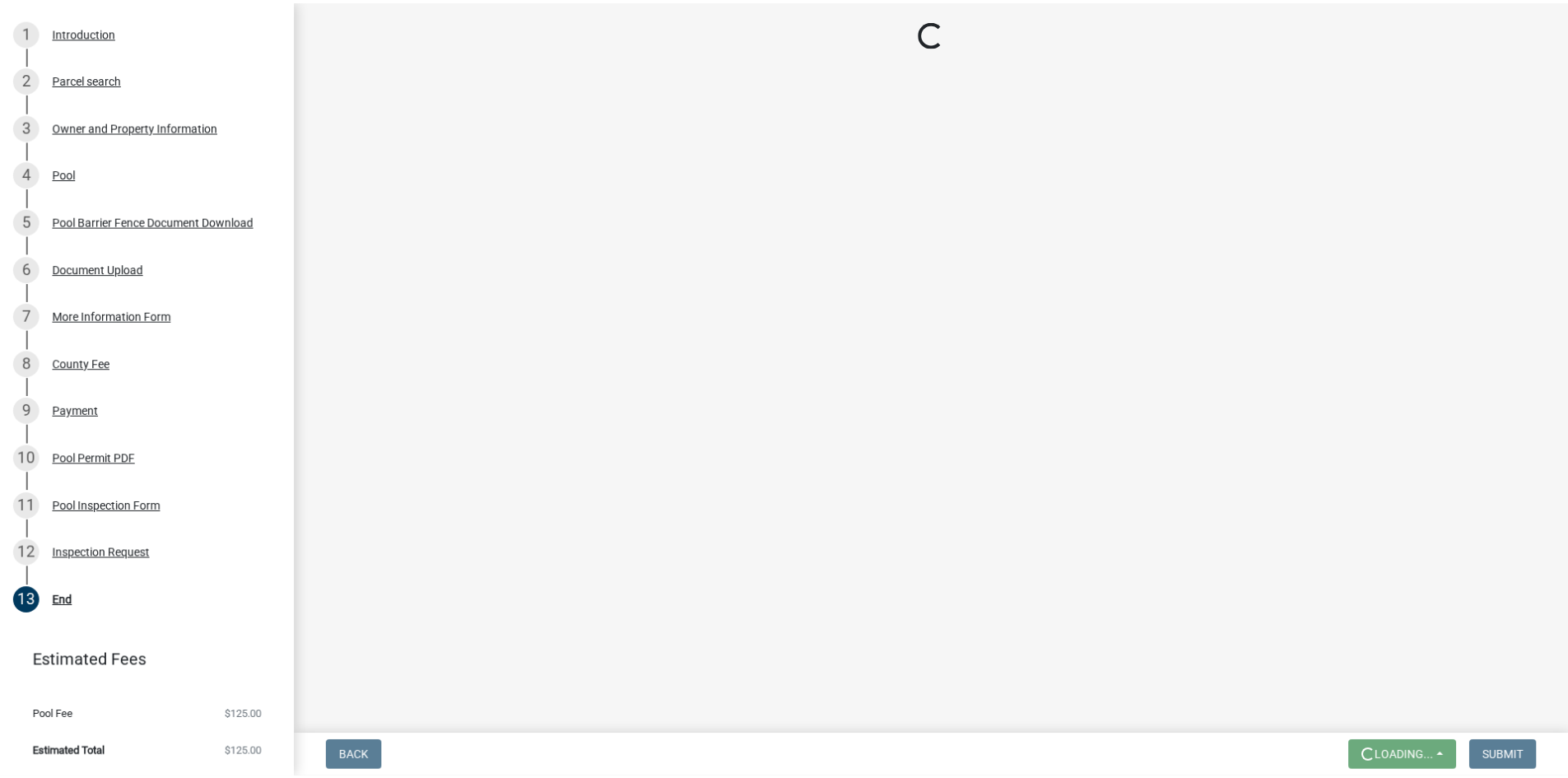
scroll to position [0, 0]
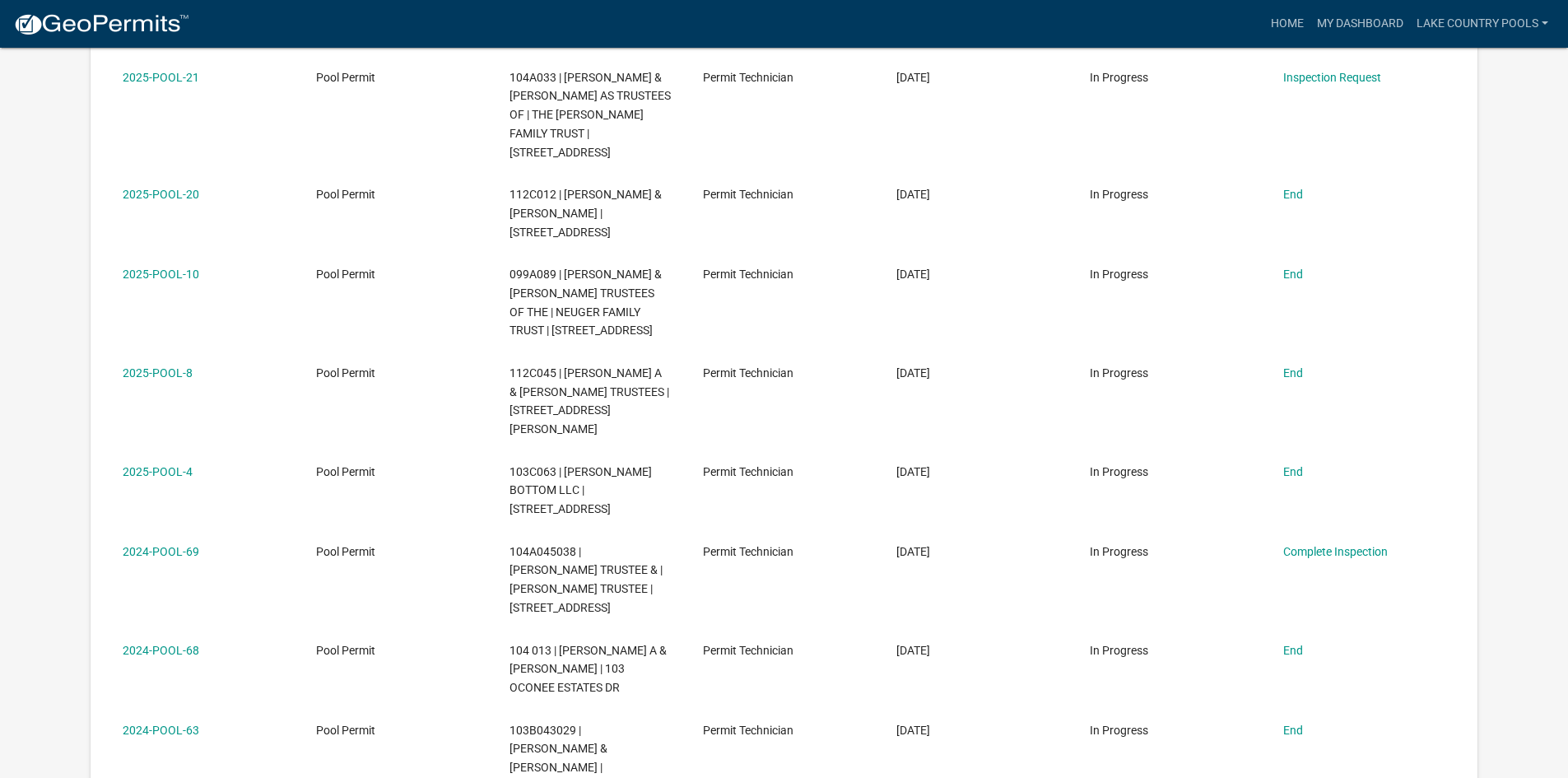
scroll to position [548, 0]
